Goal: Task Accomplishment & Management: Manage account settings

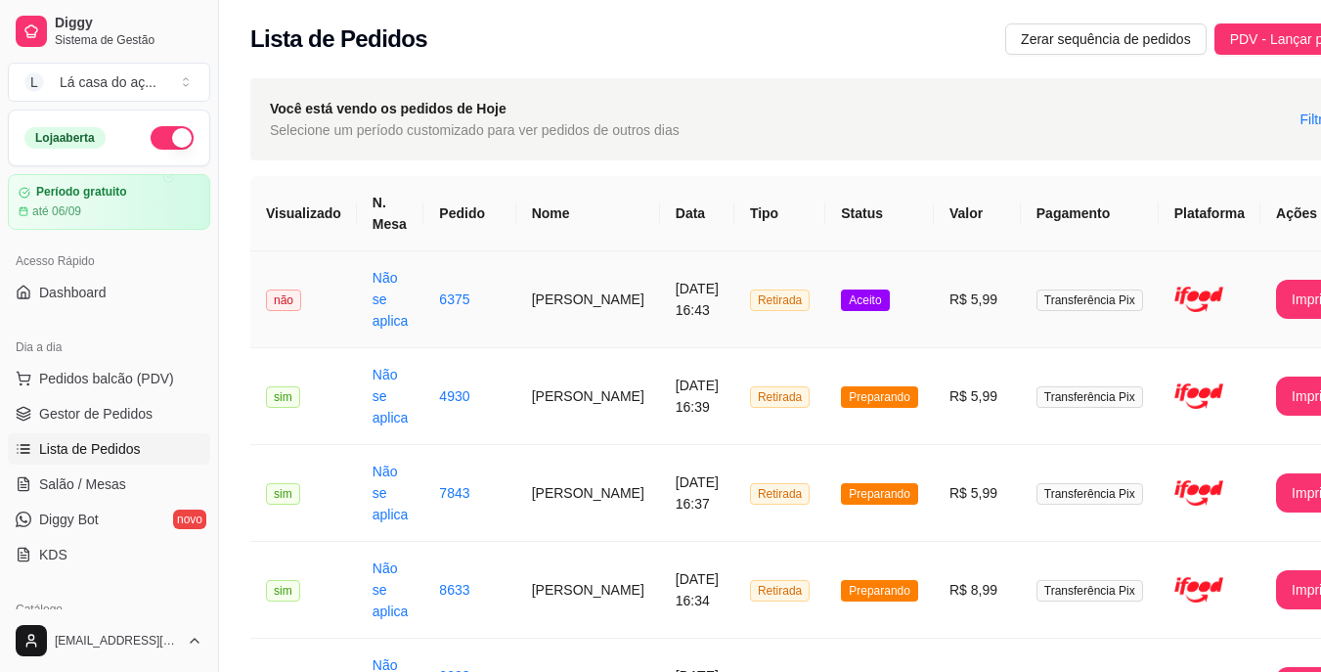
click at [841, 309] on span "Aceito" at bounding box center [865, 300] width 48 height 22
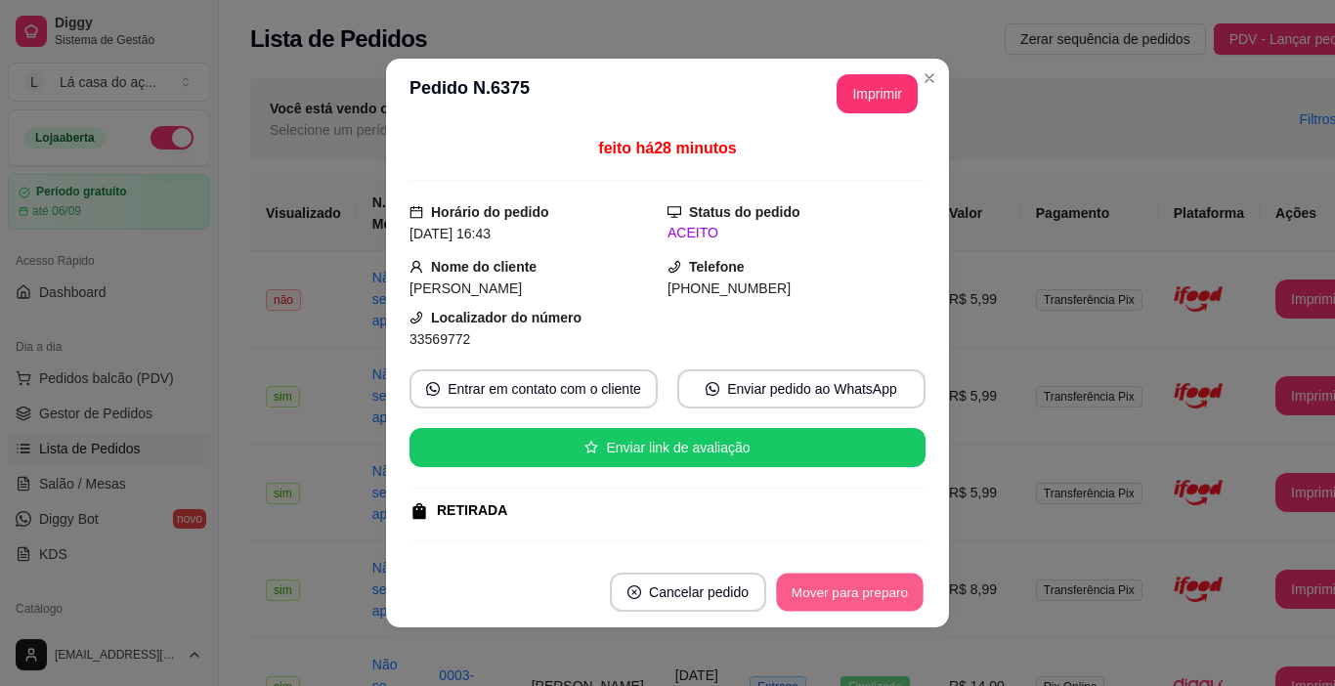
click at [865, 591] on button "Mover para preparo" at bounding box center [849, 593] width 147 height 38
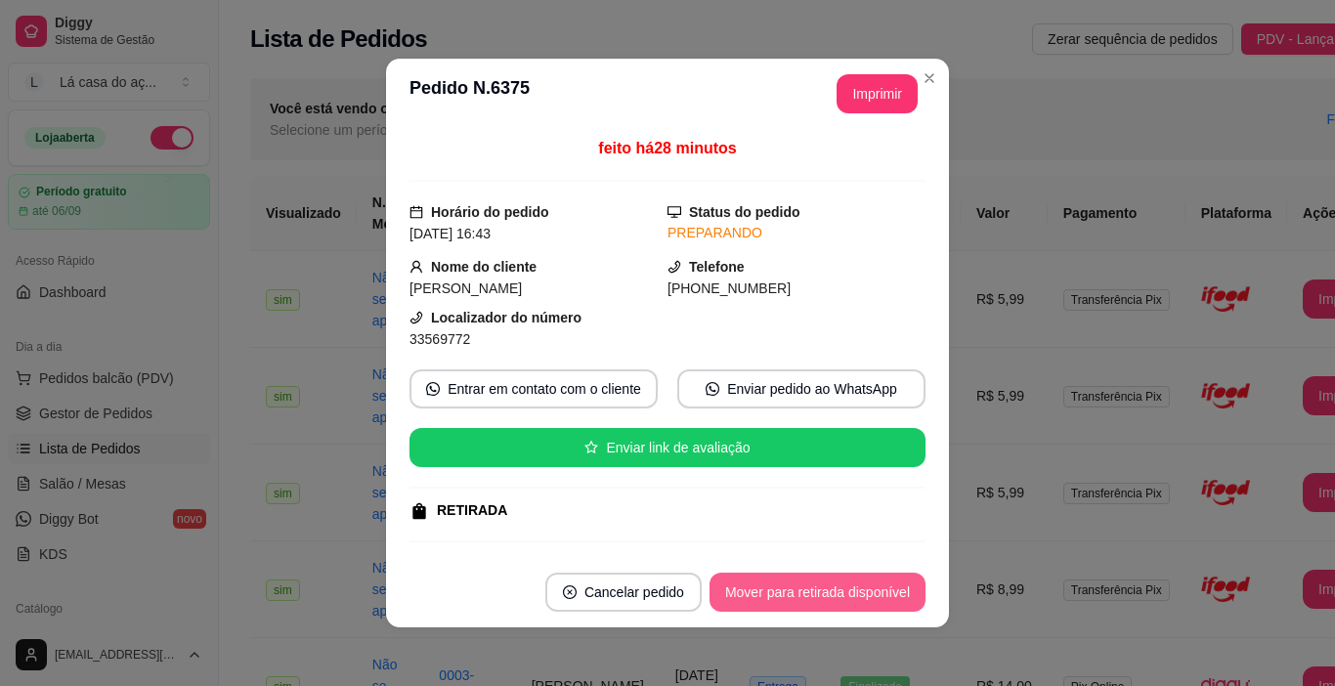
click at [855, 599] on button "Mover para retirada disponível" at bounding box center [818, 592] width 216 height 39
click at [855, 597] on button "Mover para finalizado" at bounding box center [844, 592] width 162 height 39
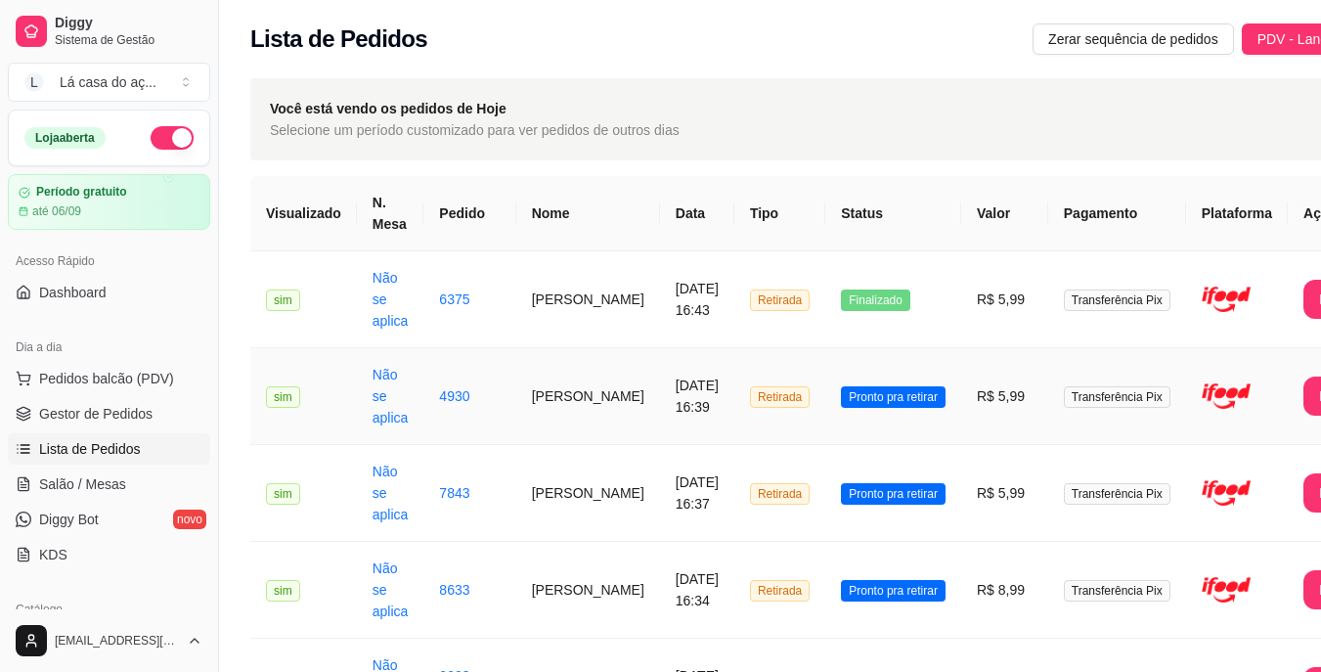
click at [871, 394] on span "Pronto pra retirar" at bounding box center [893, 397] width 105 height 22
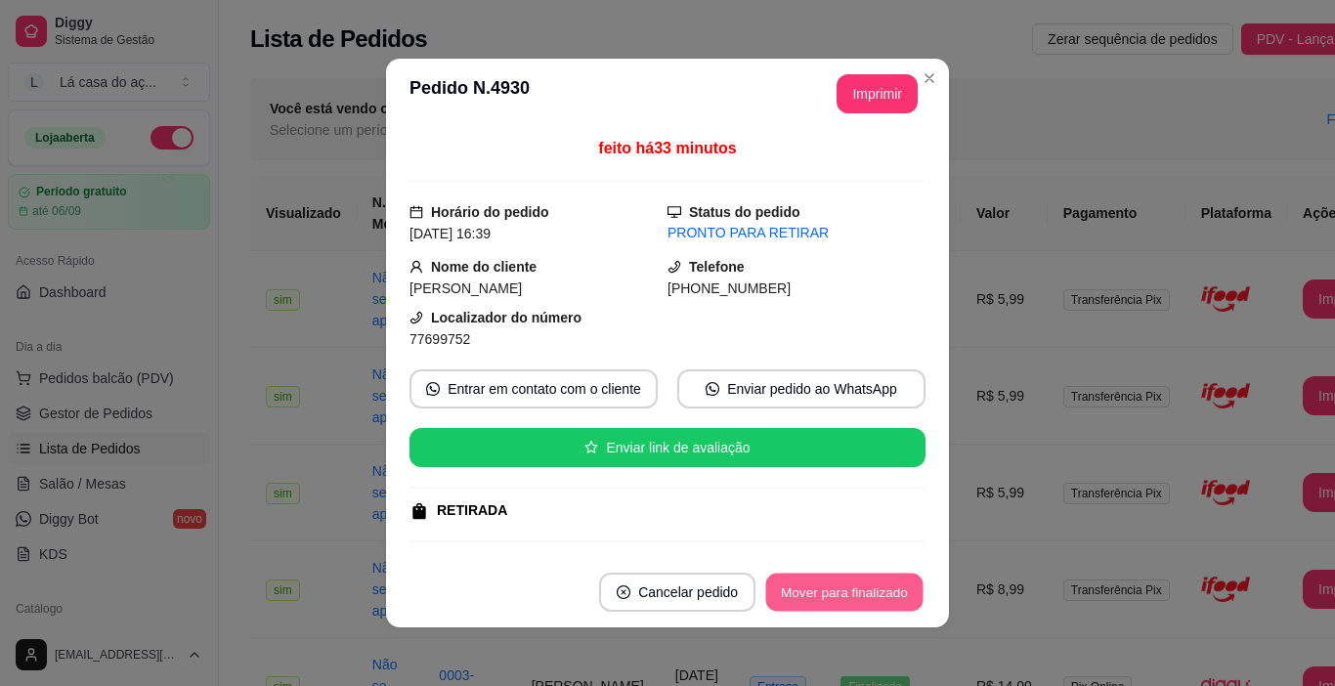
click at [865, 587] on button "Mover para finalizado" at bounding box center [844, 593] width 157 height 38
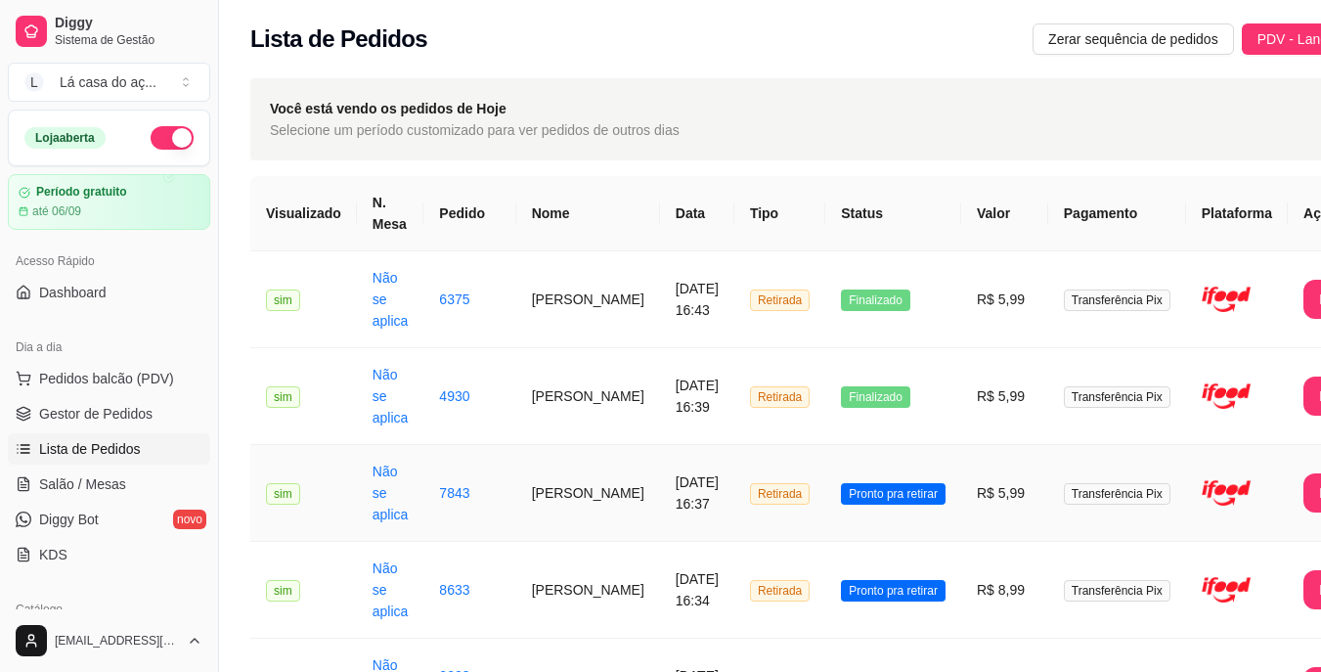
click at [873, 483] on span "Pronto pra retirar" at bounding box center [893, 494] width 105 height 22
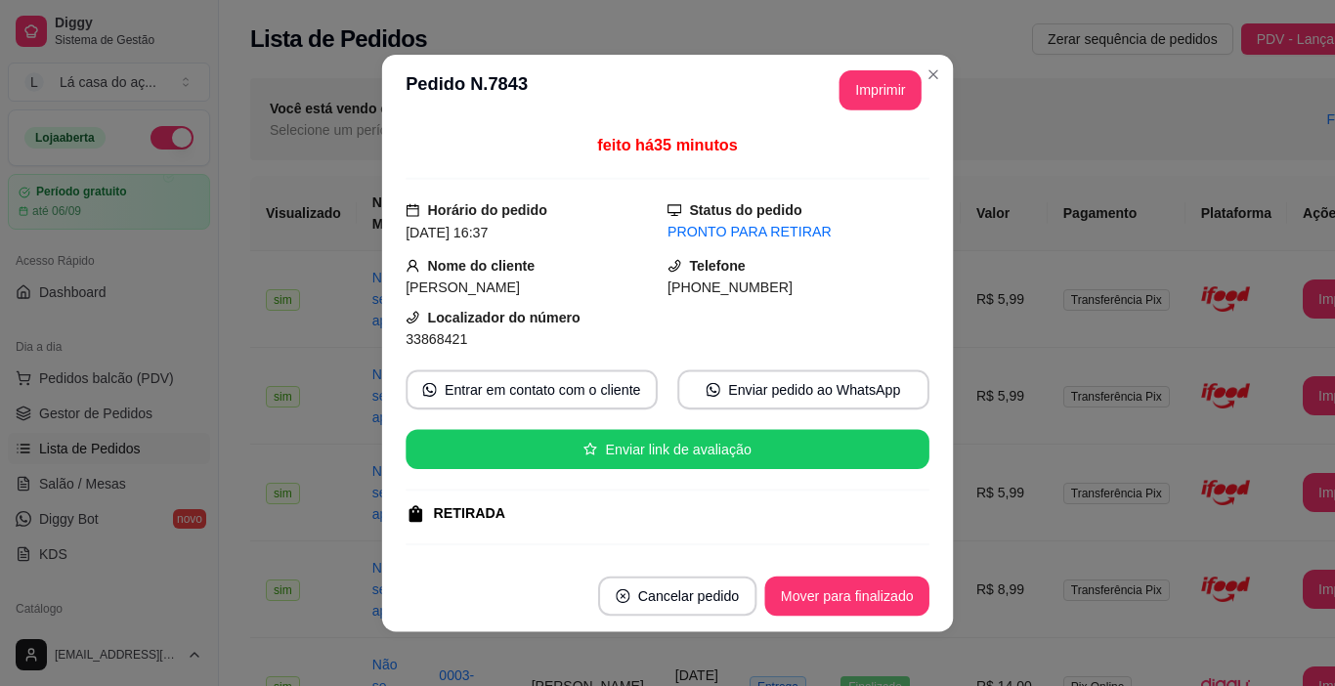
click at [871, 496] on div "feito há 35 minutos Horário do pedido [DATE] 16:37 Status do pedido PRONTO PARA…" at bounding box center [668, 343] width 524 height 418
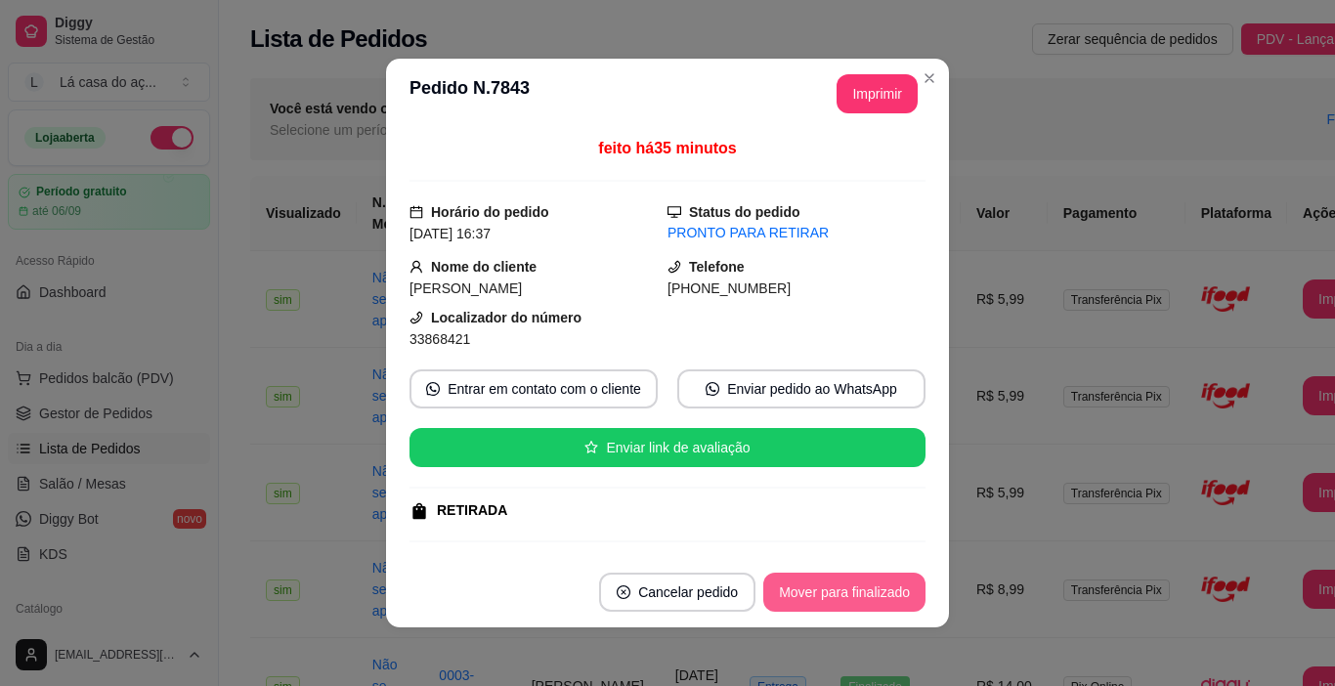
click at [847, 597] on button "Mover para finalizado" at bounding box center [844, 592] width 162 height 39
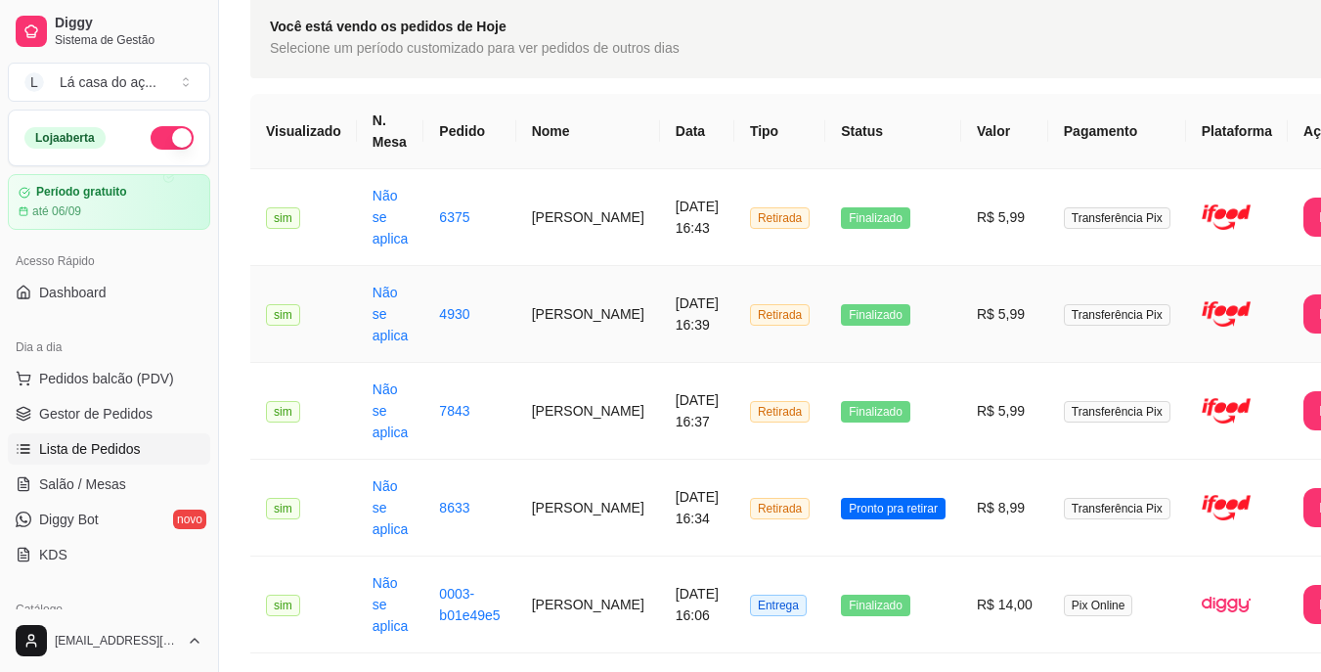
scroll to position [196, 0]
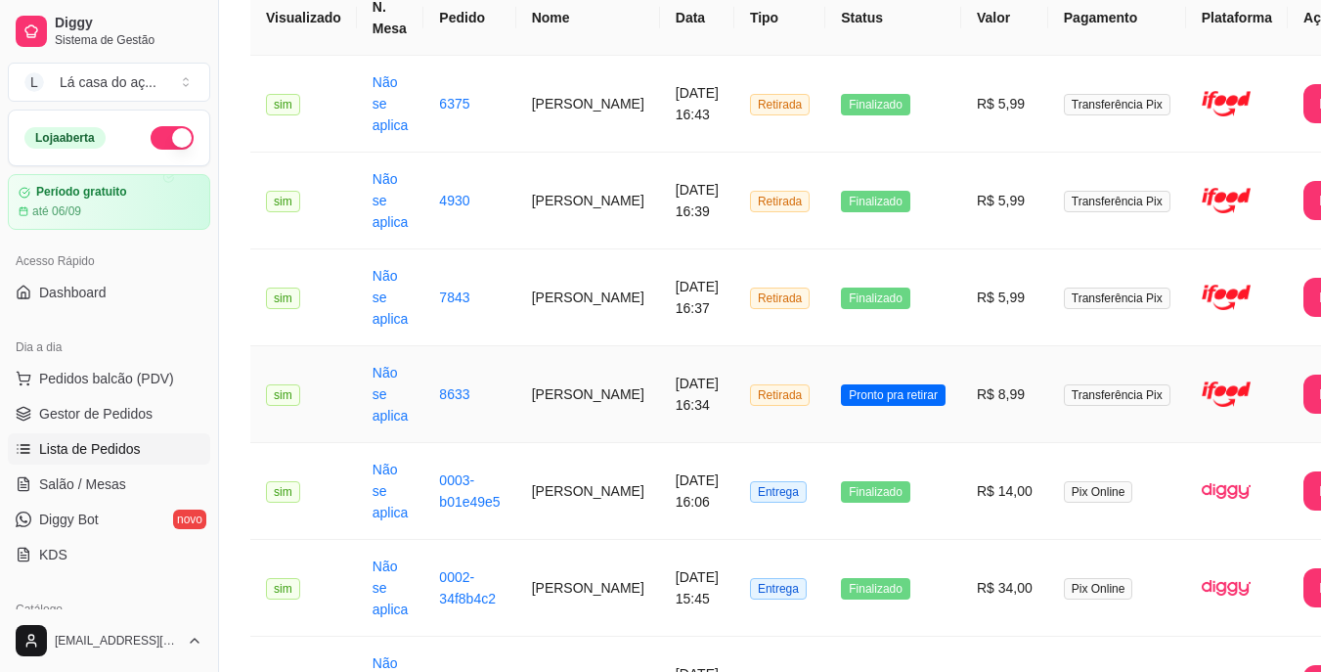
click at [872, 396] on span "Pronto pra retirar" at bounding box center [893, 395] width 105 height 22
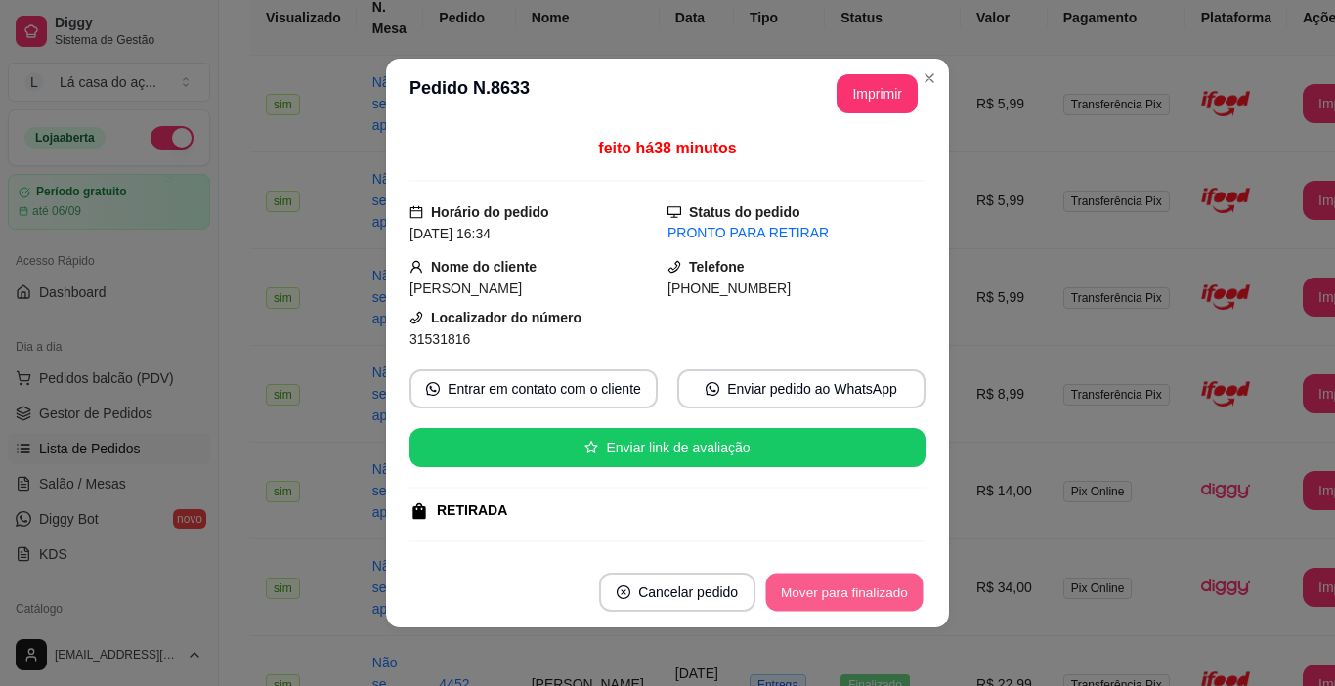
click at [836, 599] on button "Mover para finalizado" at bounding box center [844, 593] width 157 height 38
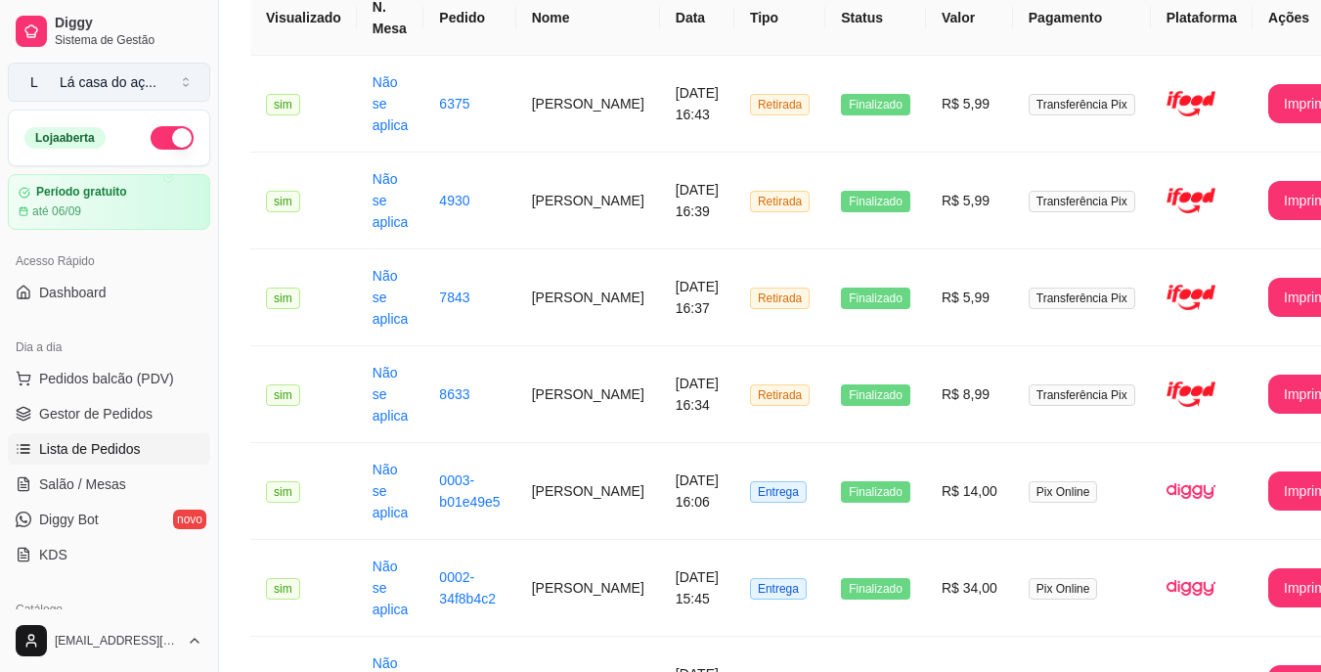
click at [179, 85] on button "L Lá casa do aç ..." at bounding box center [109, 82] width 202 height 39
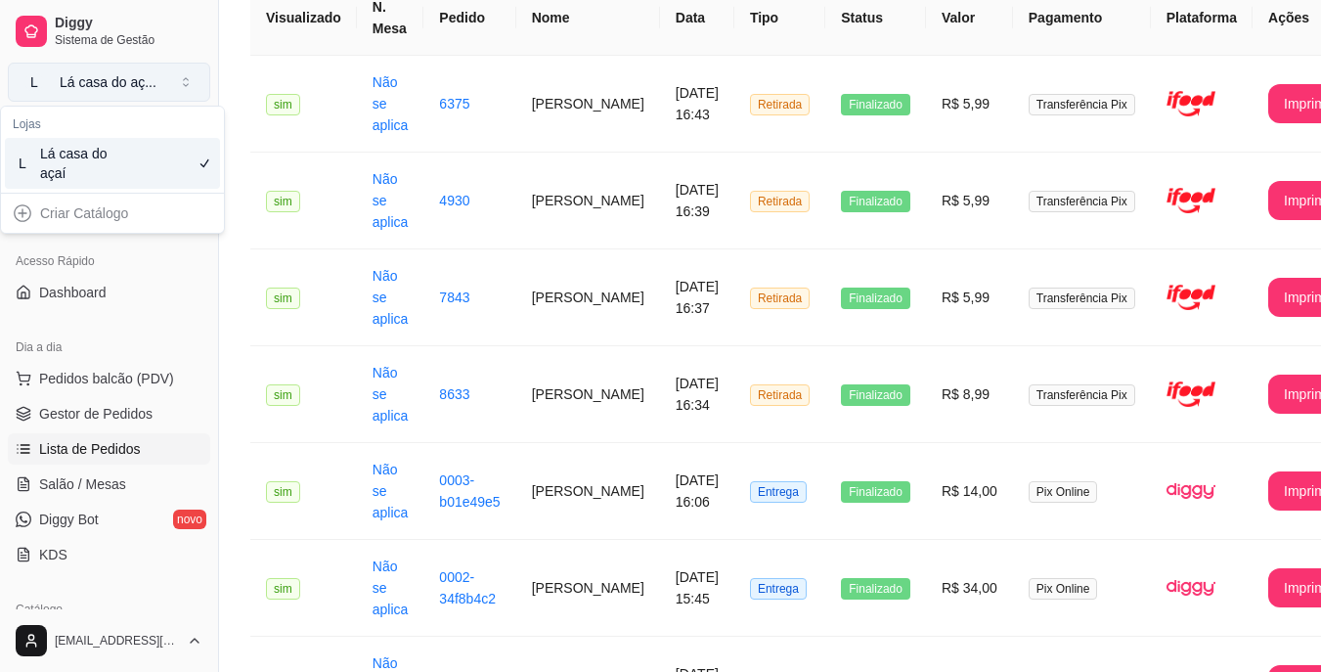
click at [184, 84] on button "L Lá casa do aç ..." at bounding box center [109, 82] width 202 height 39
